Goal: Task Accomplishment & Management: Use online tool/utility

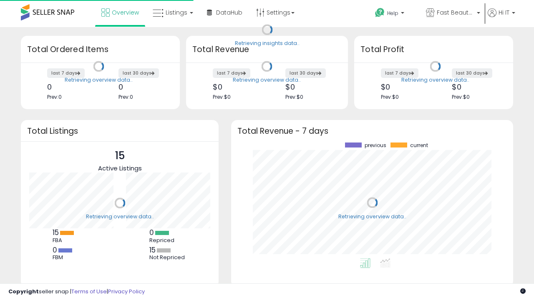
scroll to position [116, 265]
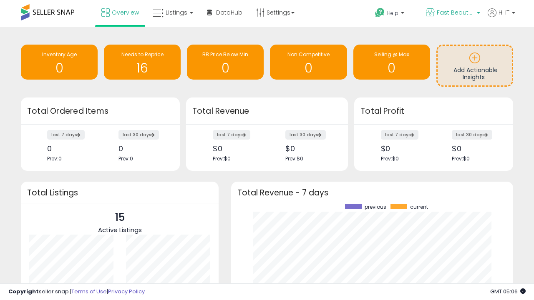
click at [452, 13] on span "Fast Beauty ([GEOGRAPHIC_DATA])" at bounding box center [455, 12] width 38 height 8
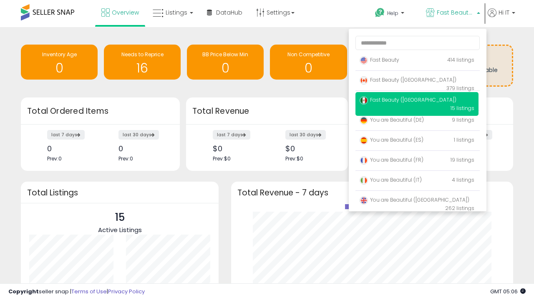
click at [416, 81] on span "Fast Beauty ([GEOGRAPHIC_DATA])" at bounding box center [407, 79] width 97 height 7
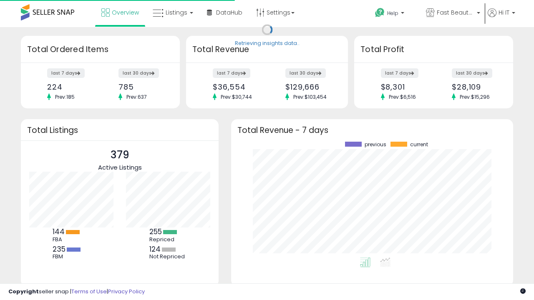
scroll to position [116, 265]
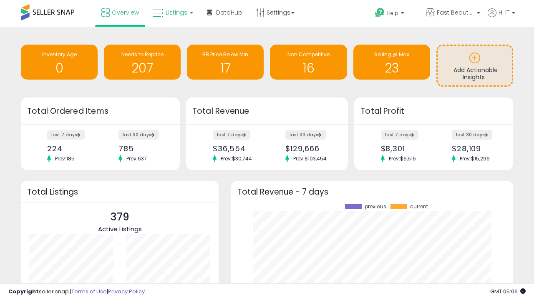
click at [172, 13] on span "Listings" at bounding box center [177, 12] width 22 height 8
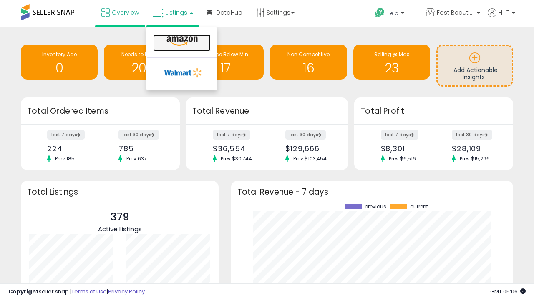
click at [181, 41] on icon at bounding box center [182, 41] width 36 height 11
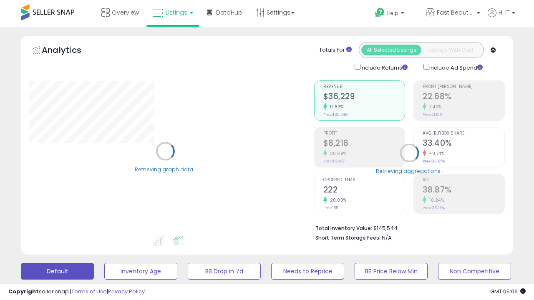
scroll to position [162, 0]
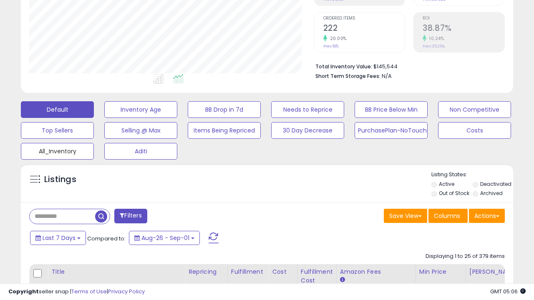
click at [57, 150] on button "All_Inventory" at bounding box center [57, 151] width 73 height 17
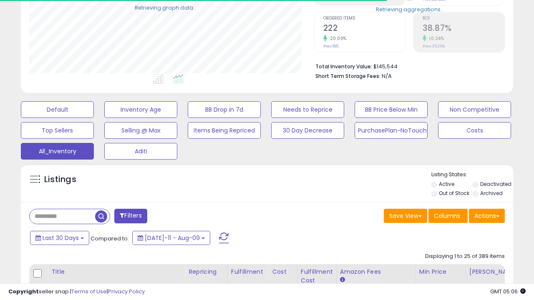
scroll to position [249, 0]
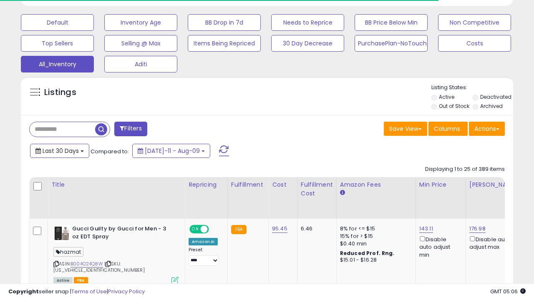
click at [59, 150] on span "Last 30 Days" at bounding box center [61, 151] width 36 height 8
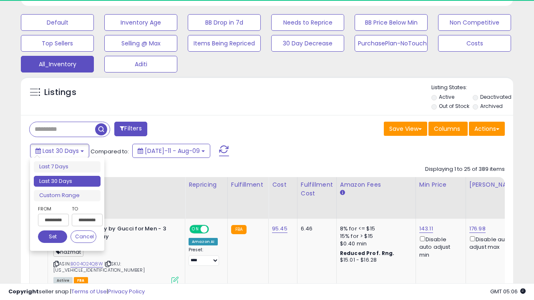
click at [67, 181] on li "Last 30 Days" at bounding box center [67, 181] width 67 height 11
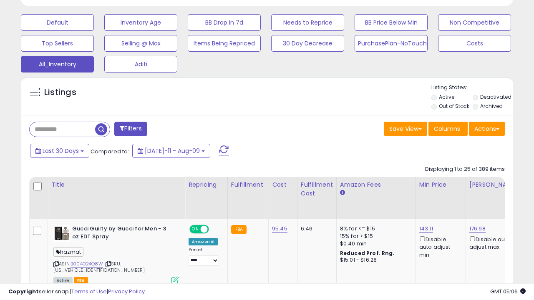
scroll to position [171, 284]
click at [487, 128] on button "Actions" at bounding box center [487, 129] width 36 height 14
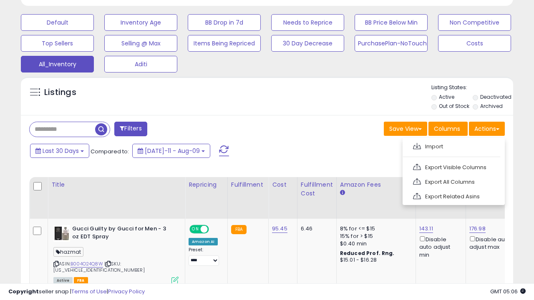
click at [452, 181] on link "Export All Columns" at bounding box center [452, 182] width 91 height 13
